Goal: Task Accomplishment & Management: Use online tool/utility

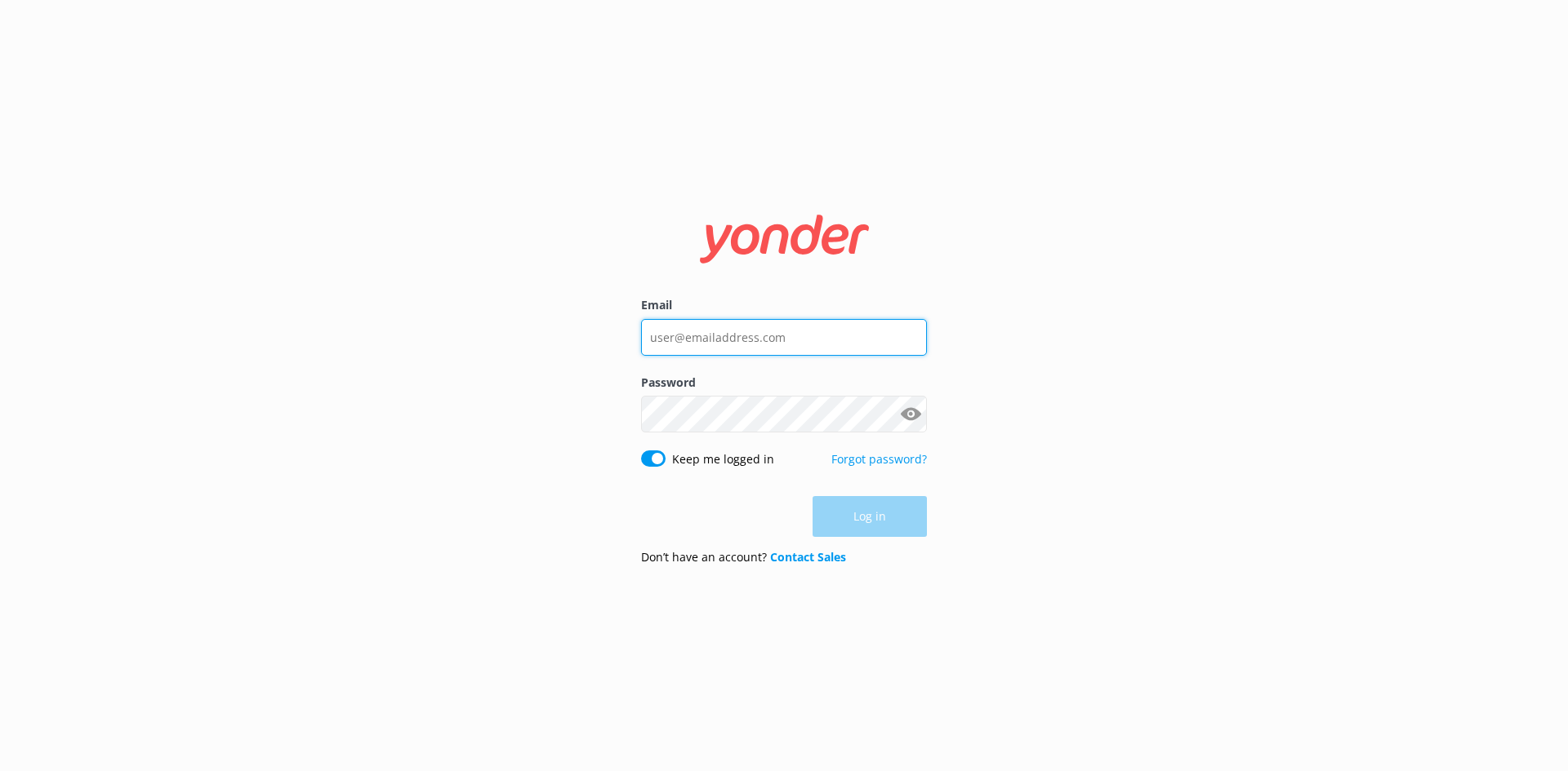
type input "[EMAIL_ADDRESS][DOMAIN_NAME]"
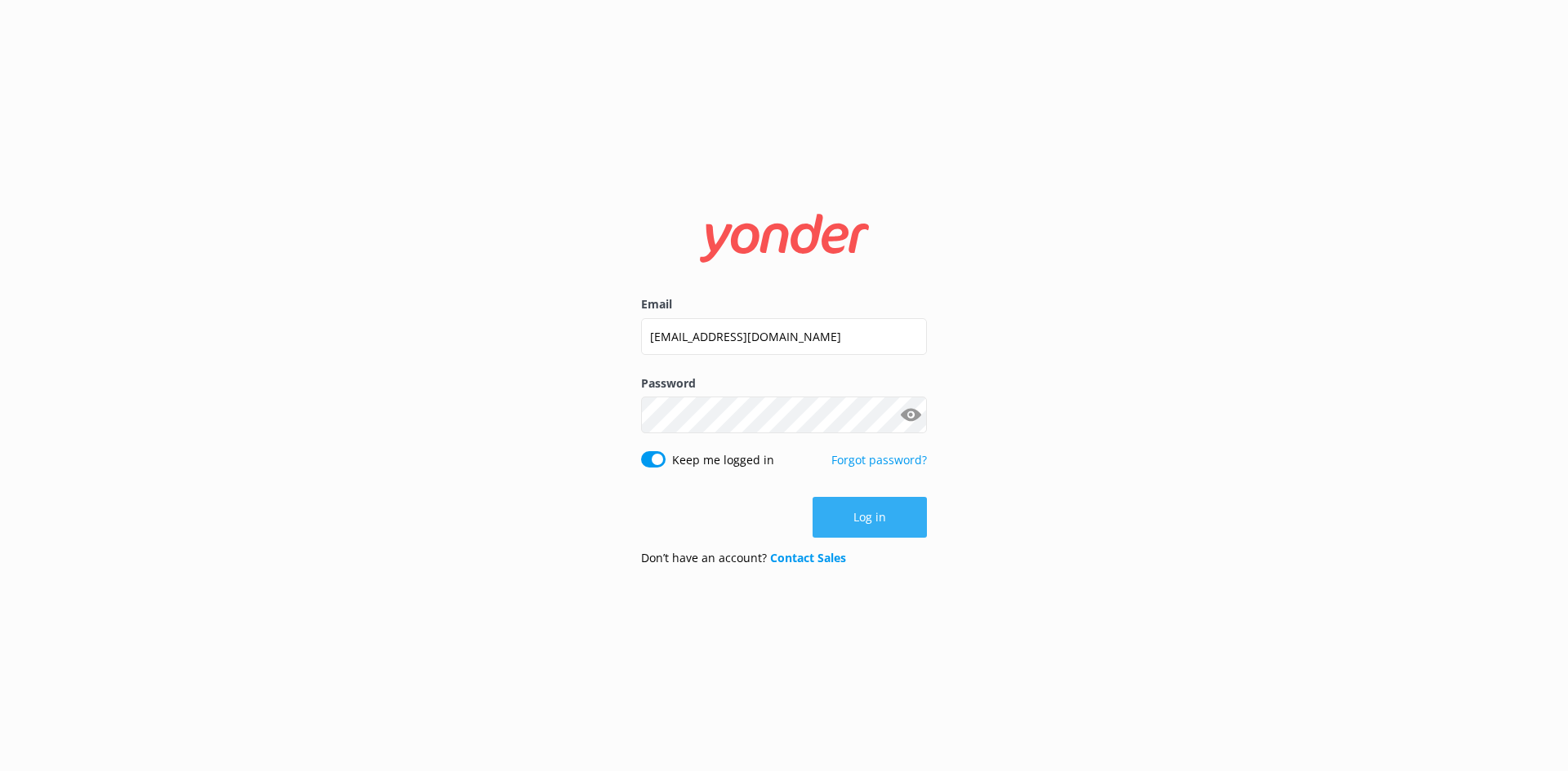
click at [901, 520] on div "Log in" at bounding box center [784, 517] width 286 height 41
click at [901, 520] on button "Log in" at bounding box center [869, 517] width 115 height 41
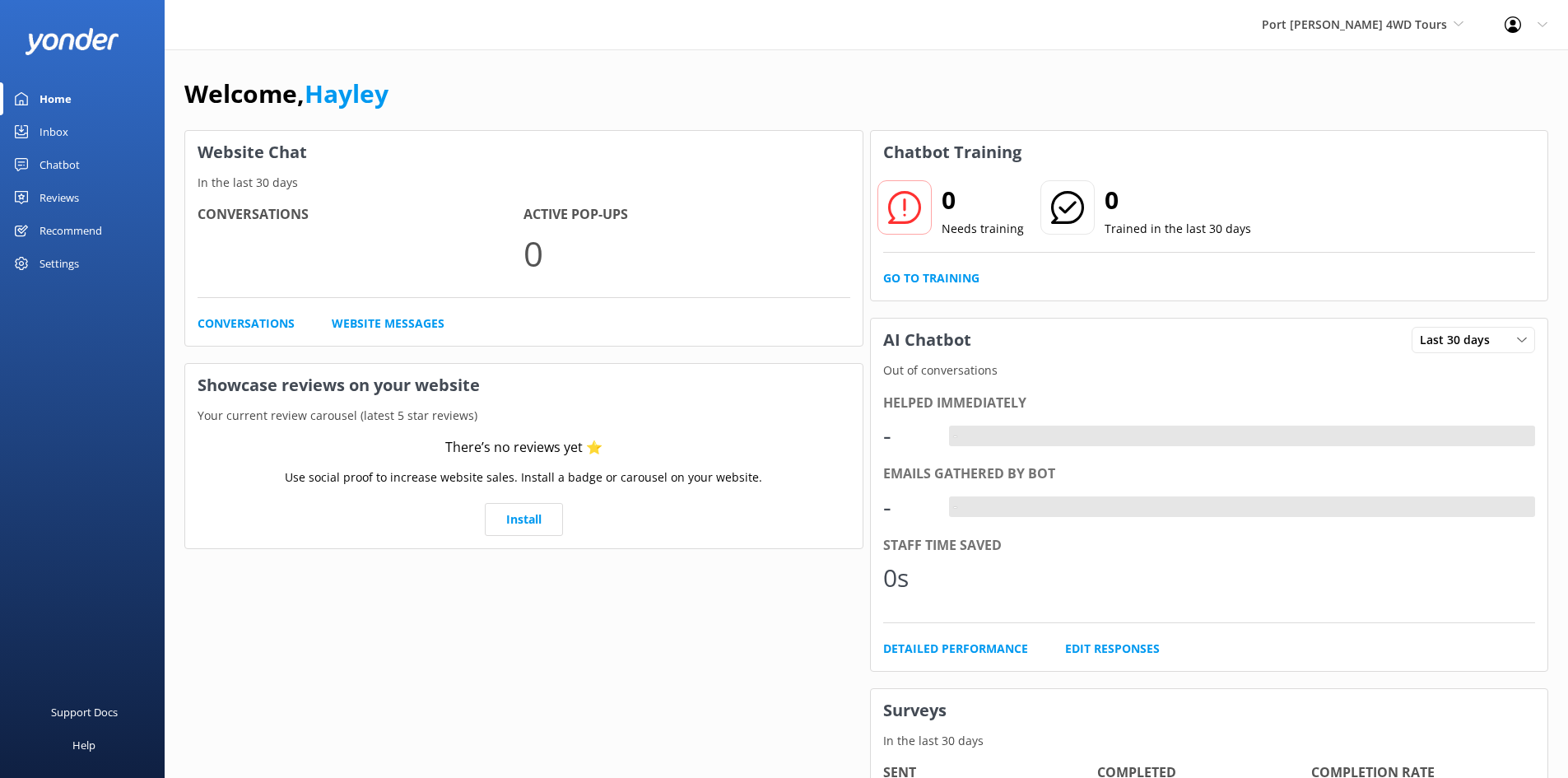
click at [52, 161] on div "Chatbot" at bounding box center [60, 165] width 40 height 33
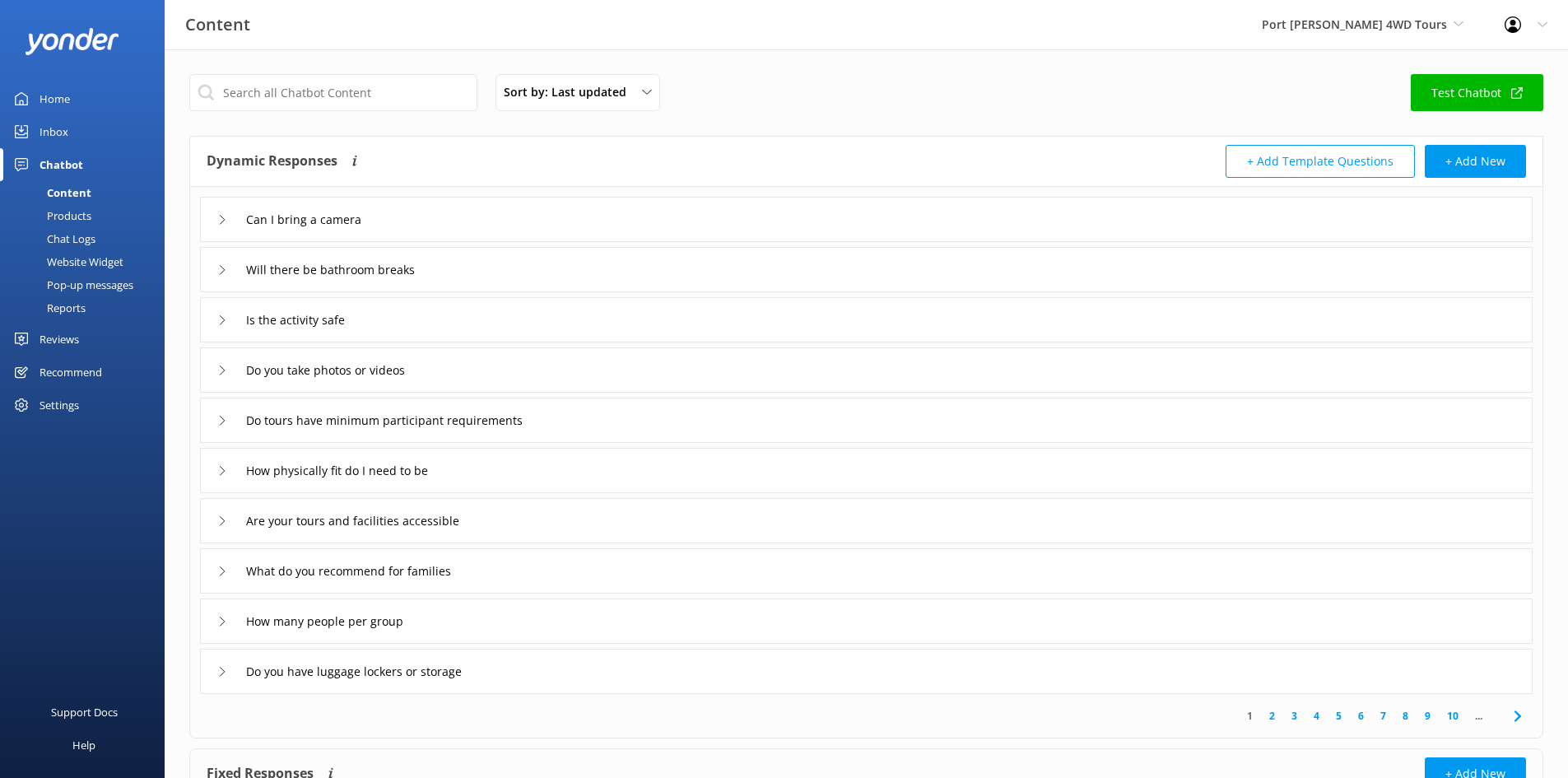
click at [52, 123] on div "Inbox" at bounding box center [54, 132] width 29 height 33
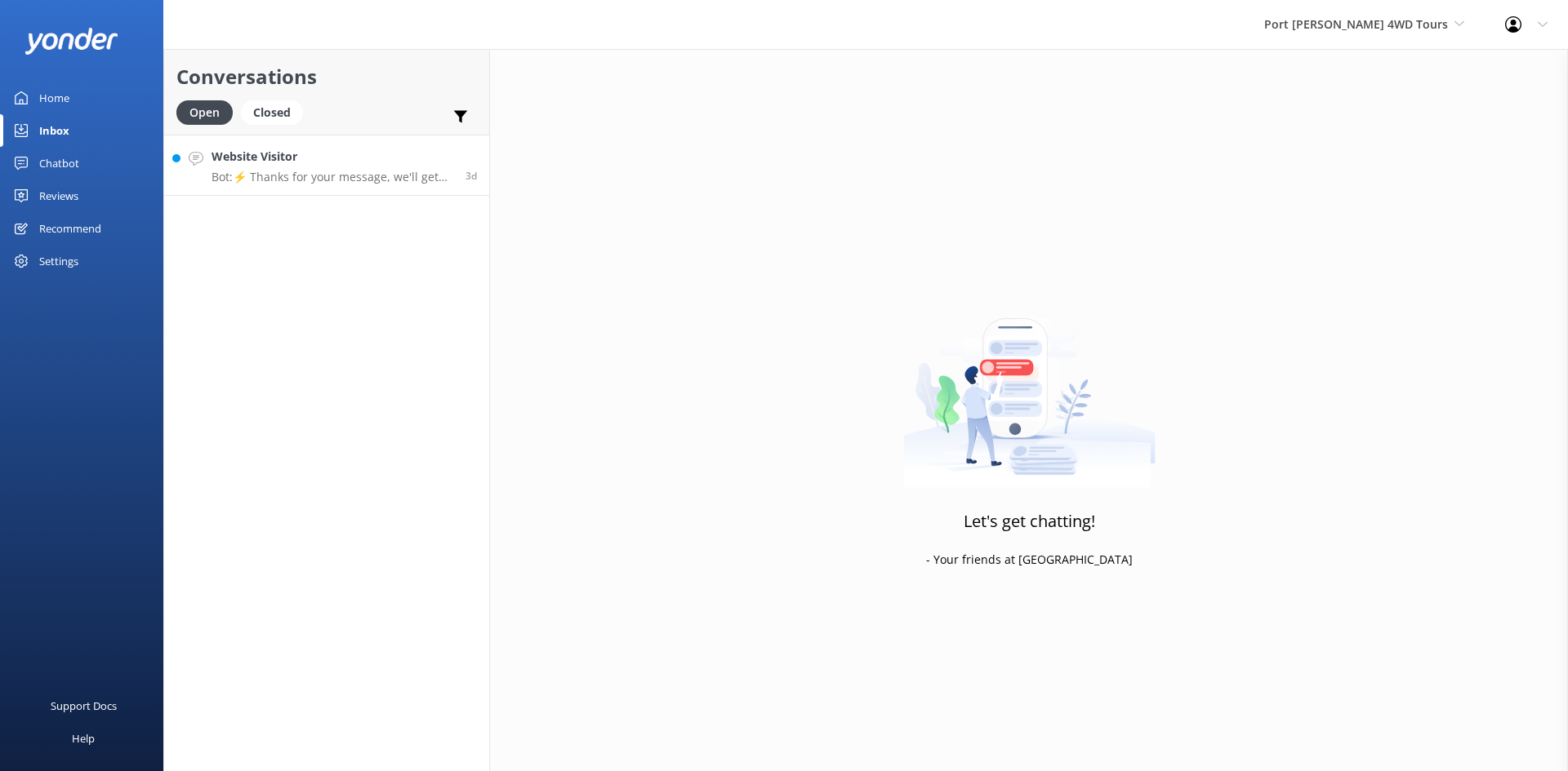
click at [372, 161] on h4 "Website Visitor" at bounding box center [332, 156] width 242 height 18
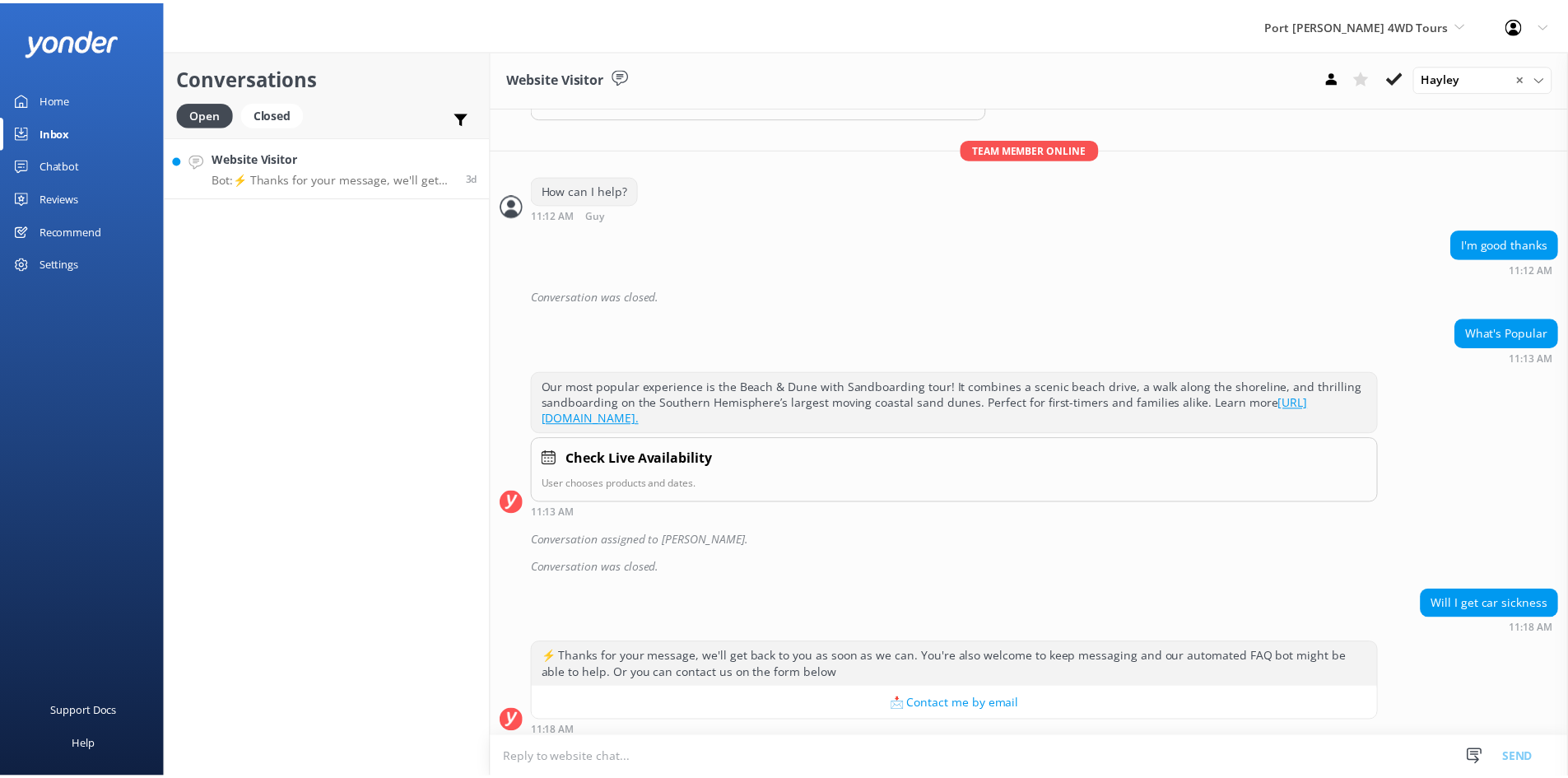
scroll to position [298, 0]
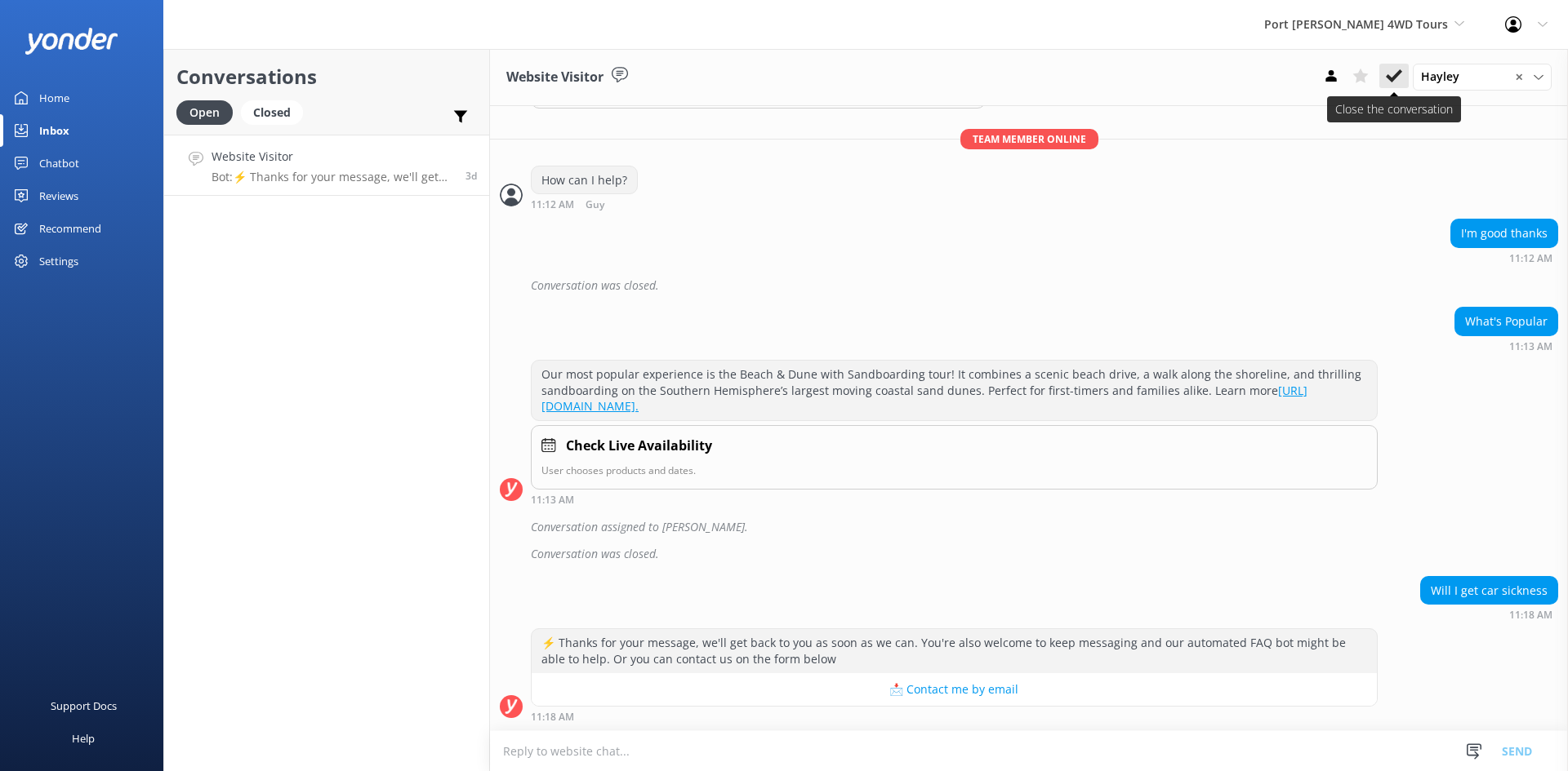
click at [1399, 75] on use at bounding box center [1394, 76] width 17 height 13
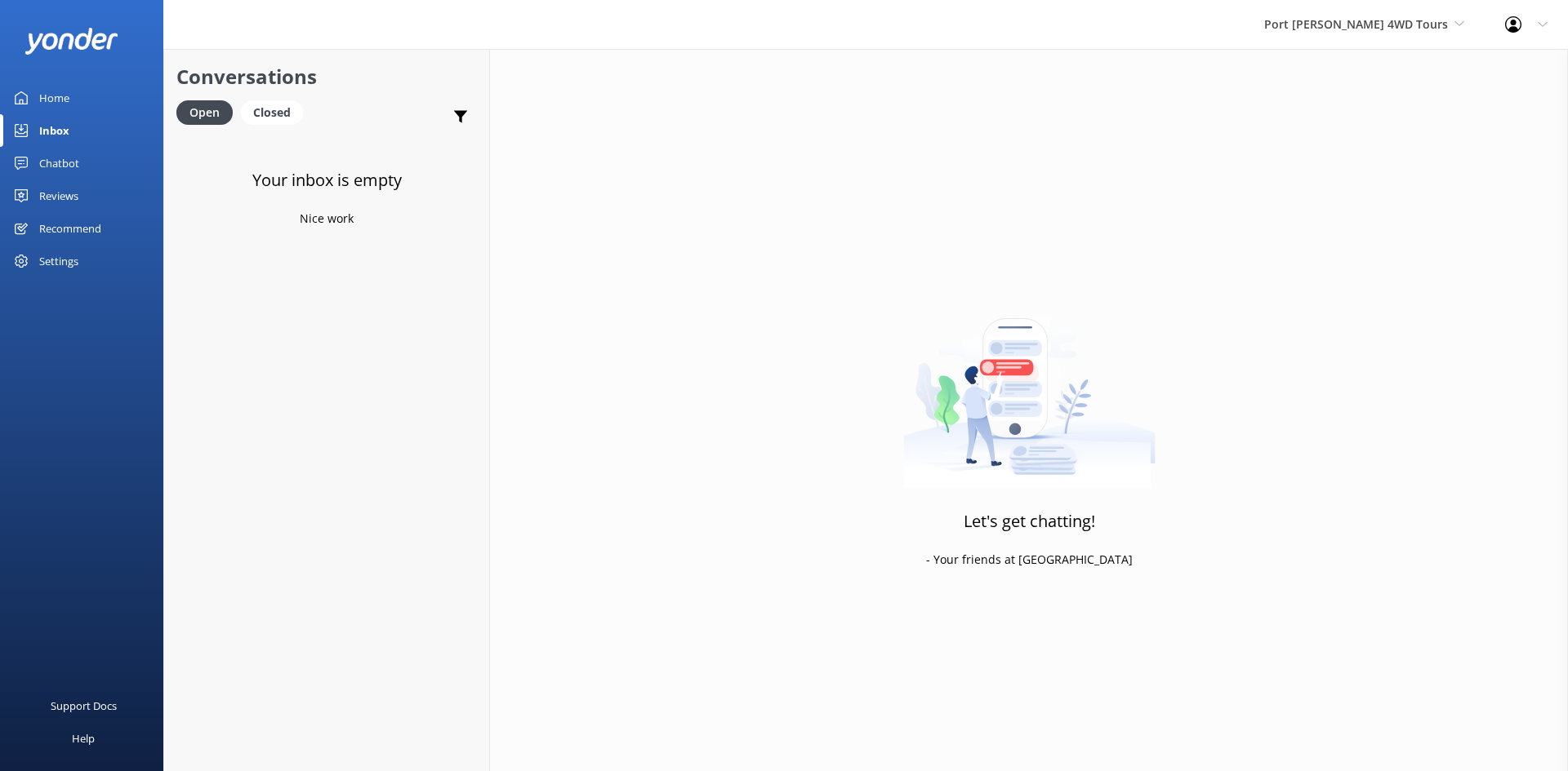
click at [42, 89] on div "Home" at bounding box center [54, 98] width 30 height 33
